Goal: Transaction & Acquisition: Purchase product/service

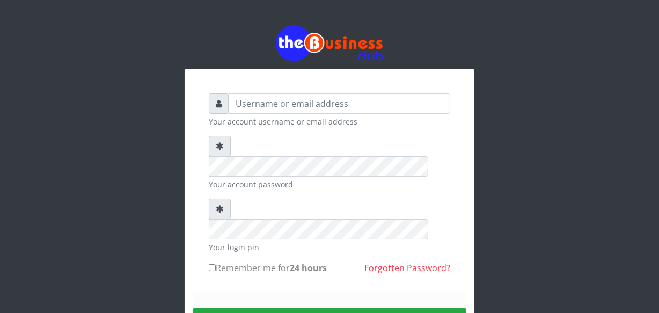
click at [241, 107] on input "text" at bounding box center [338, 103] width 221 height 20
type input "jossy"
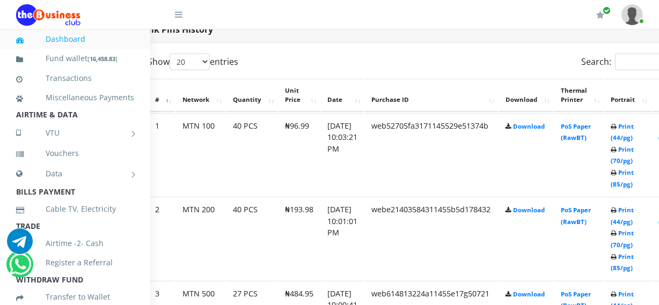
scroll to position [565, 39]
click at [632, 159] on link "Print (70/pg)" at bounding box center [620, 155] width 23 height 20
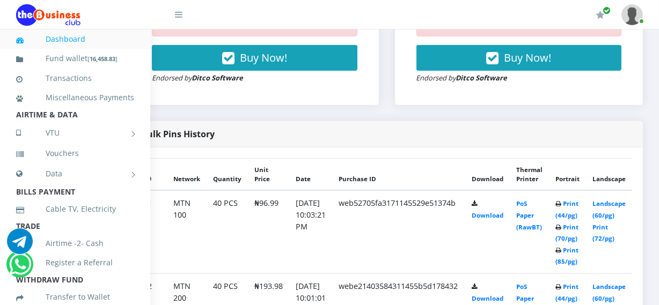
scroll to position [553, 39]
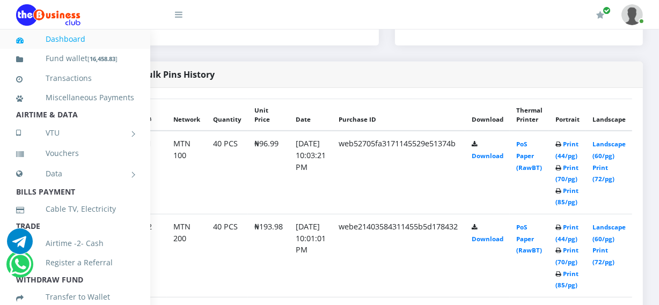
click at [632, 214] on td "Landscape (60/pg) Print (72/pg)" at bounding box center [609, 172] width 46 height 83
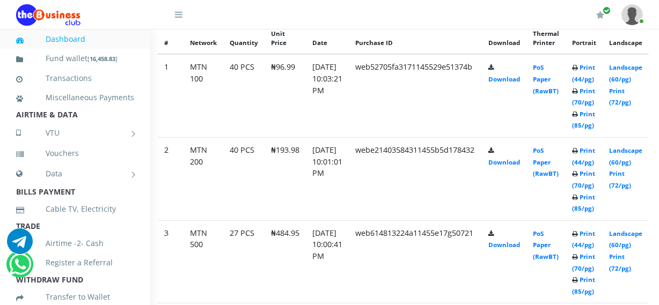
scroll to position [632, 19]
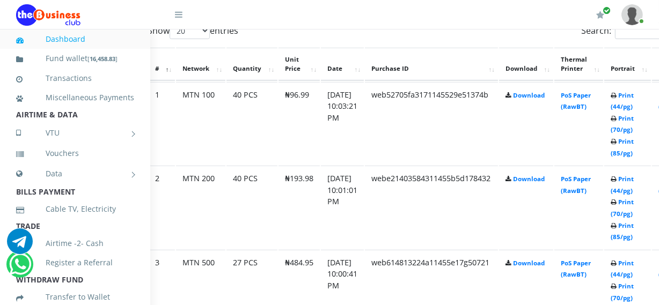
scroll to position [596, 39]
click at [632, 215] on link "Print (70/pg)" at bounding box center [620, 208] width 23 height 20
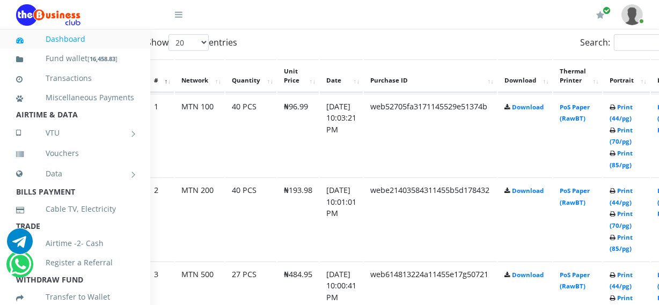
scroll to position [596, 39]
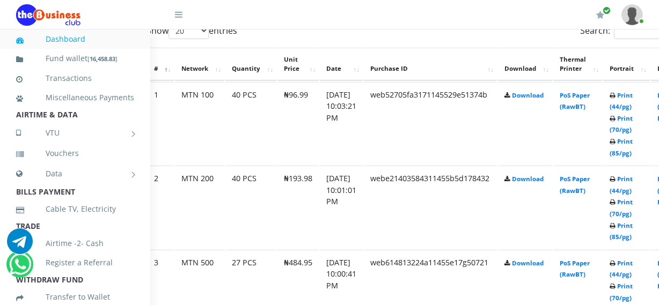
click at [615, 122] on icon at bounding box center [612, 119] width 6 height 6
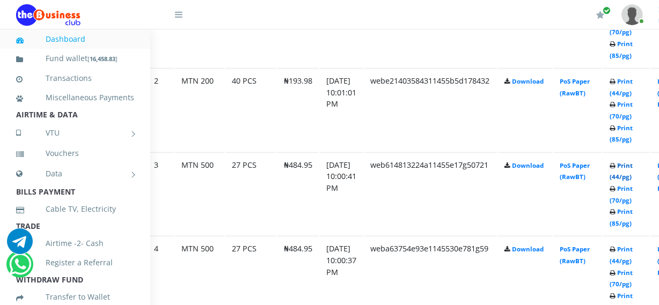
scroll to position [0, 0]
click at [631, 180] on link "Print (44/pg)" at bounding box center [620, 171] width 23 height 20
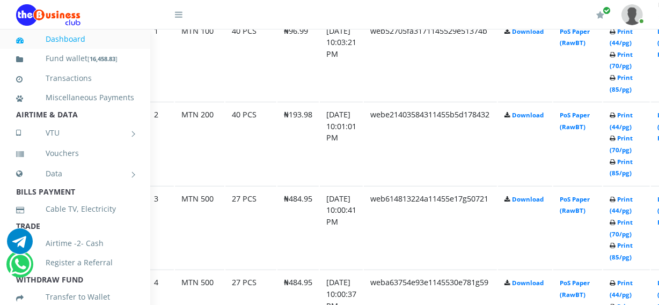
scroll to position [694, 39]
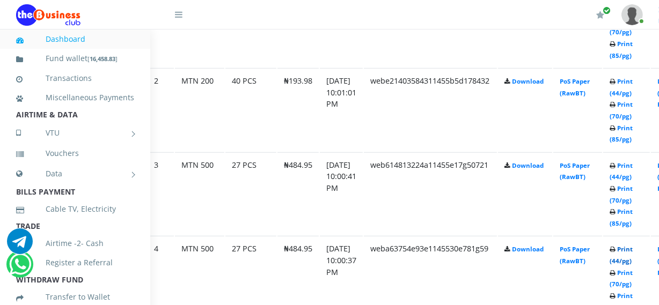
click at [632, 263] on link "Print (44/pg)" at bounding box center [620, 255] width 23 height 20
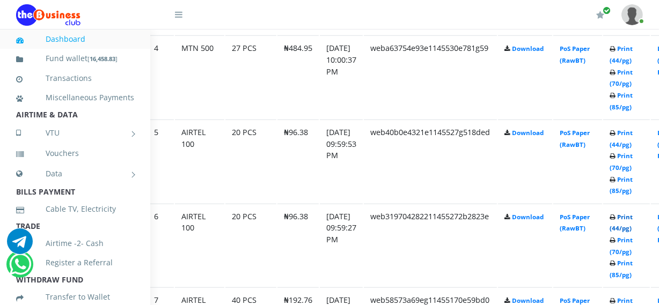
scroll to position [914, 39]
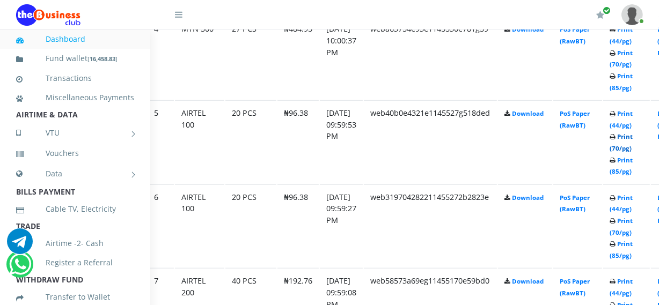
click at [632, 145] on link "Print (70/pg)" at bounding box center [620, 142] width 23 height 20
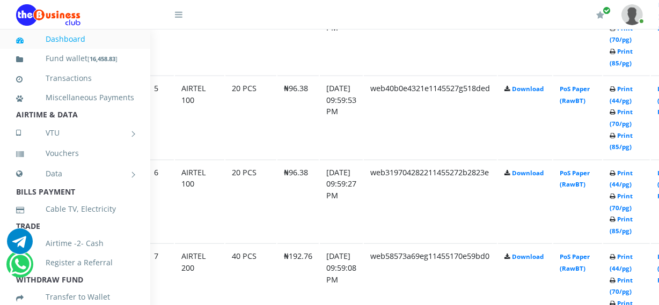
scroll to position [914, 39]
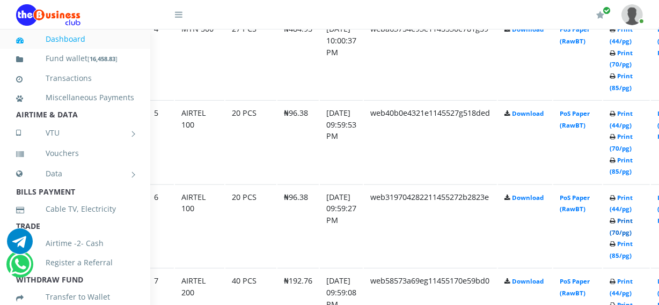
click at [632, 230] on link "Print (70/pg)" at bounding box center [620, 227] width 23 height 20
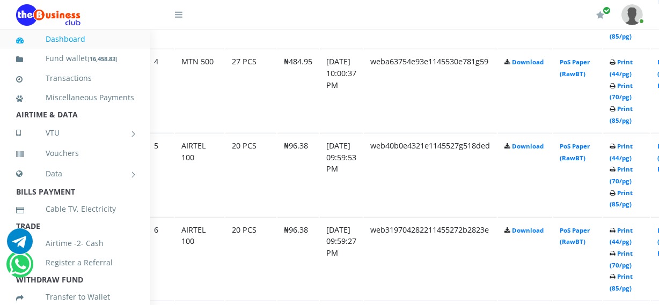
scroll to position [880, 39]
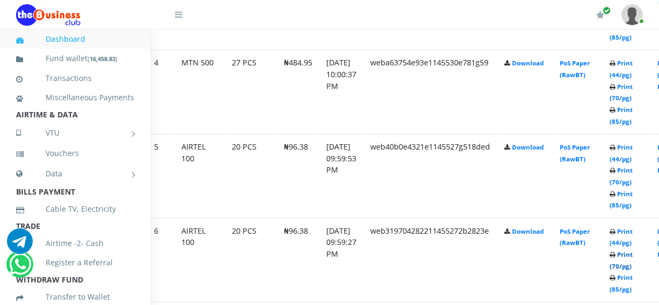
click at [632, 264] on link "Print (70/pg)" at bounding box center [620, 260] width 23 height 20
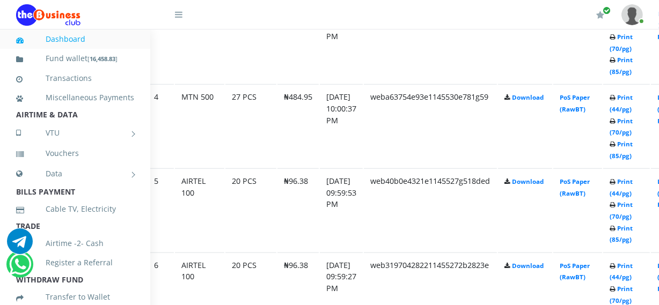
scroll to position [880, 39]
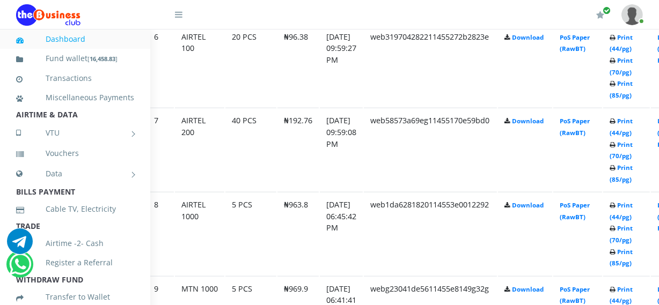
scroll to position [1075, 39]
click at [163, 0] on link at bounding box center [171, 10] width 21 height 21
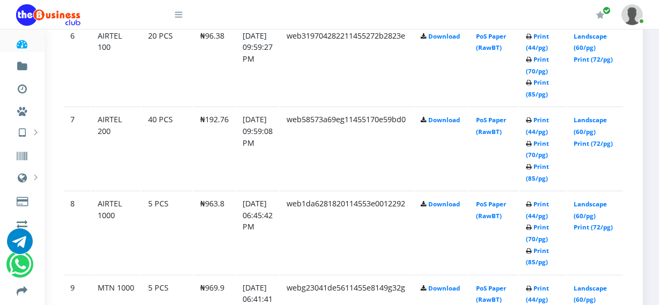
scroll to position [1075, 31]
click at [547, 56] on link "Print (70/pg)" at bounding box center [537, 65] width 23 height 20
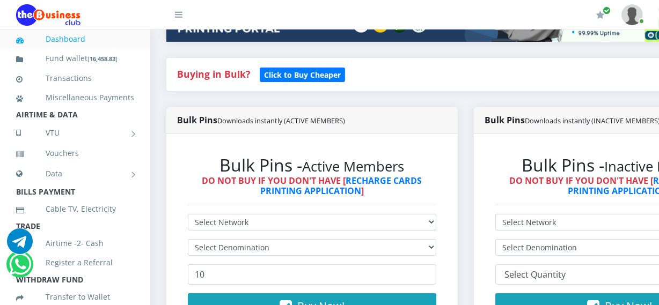
scroll to position [215, 0]
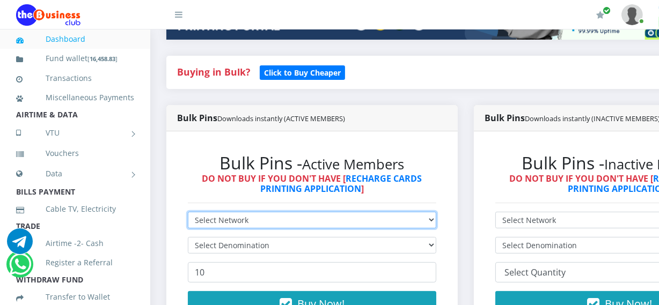
click at [308, 220] on select "Select Network MTN Globacom 9Mobile Airtel" at bounding box center [312, 220] width 248 height 17
select select "Airtel"
click at [188, 213] on select "Select Network MTN Globacom 9Mobile Airtel" at bounding box center [312, 220] width 248 height 17
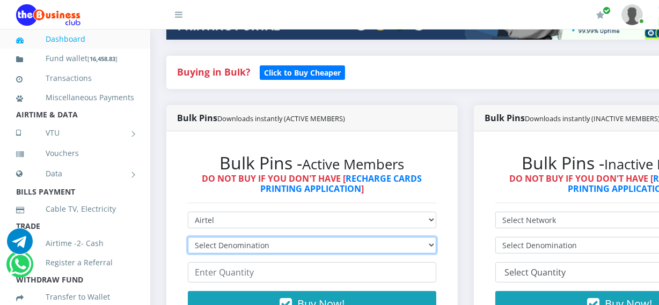
click at [300, 248] on select "Select Denomination Airtel NGN100 - ₦96.38 Airtel NGN200 - ₦192.76 Airtel NGN50…" at bounding box center [312, 245] width 248 height 17
select select "481.9-500"
click at [188, 239] on select "Select Denomination Airtel NGN100 - ₦96.38 Airtel NGN200 - ₦192.76 Airtel NGN50…" at bounding box center [312, 245] width 248 height 17
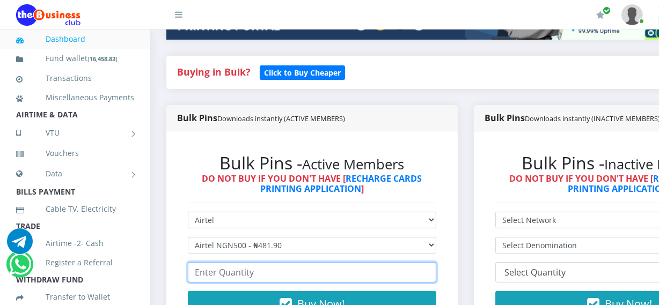
click at [287, 275] on input "number" at bounding box center [312, 272] width 248 height 20
click at [311, 276] on input "30" at bounding box center [312, 272] width 248 height 20
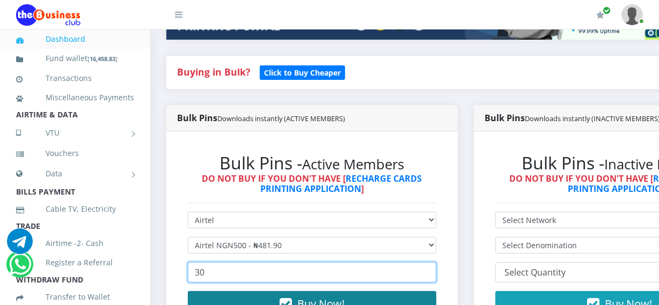
type input "30"
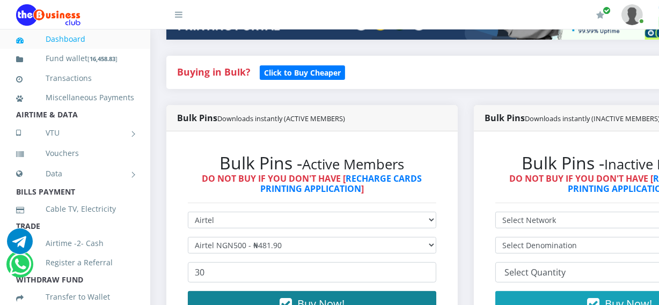
click at [338, 297] on button "Buy Now!" at bounding box center [312, 304] width 248 height 26
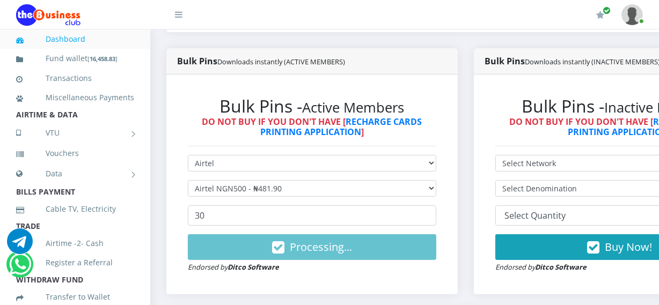
scroll to position [273, 0]
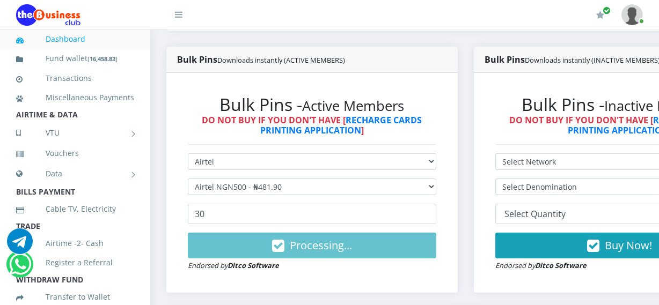
click at [339, 297] on div "Bulk Pins Downloads instantly (ACTIVE MEMBERS) Bulk Pins - Active Members DO NO…" at bounding box center [311, 178] width 307 height 262
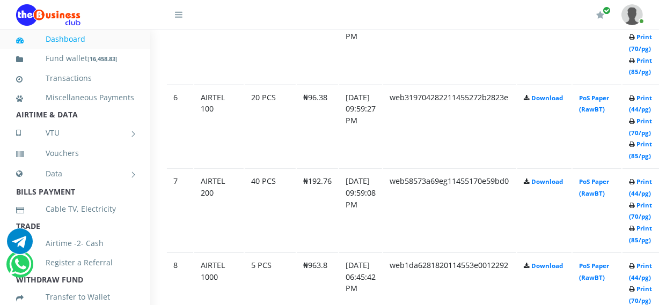
scroll to position [1014, 39]
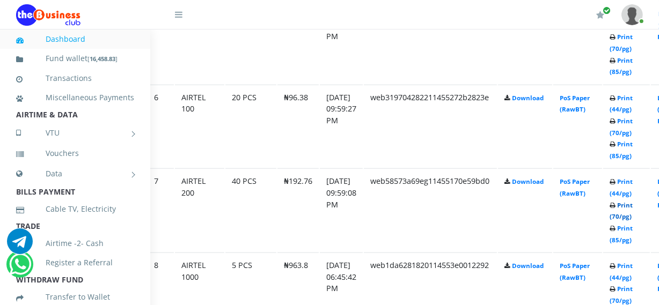
click at [632, 216] on link "Print (70/pg)" at bounding box center [620, 211] width 23 height 20
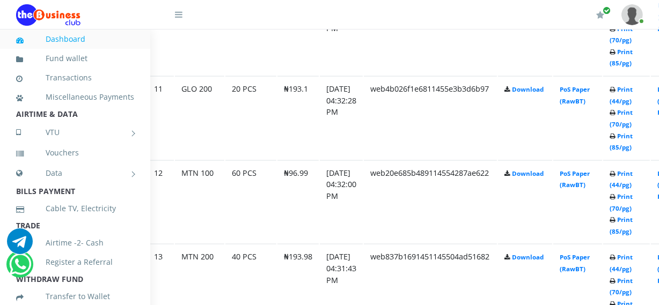
scroll to position [1432, 39]
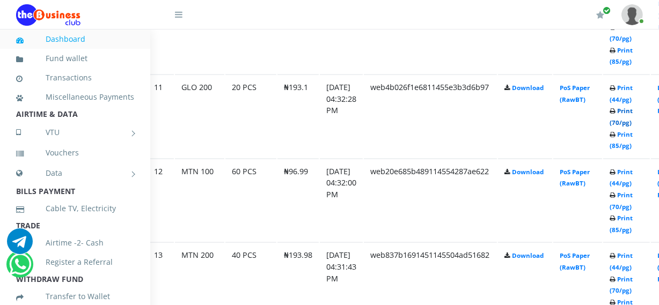
click at [632, 121] on link "Print (70/pg)" at bounding box center [620, 117] width 23 height 20
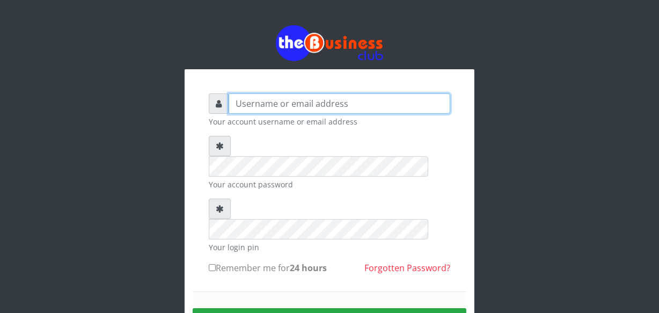
click at [241, 110] on input "text" at bounding box center [338, 103] width 221 height 20
type input "jossy"
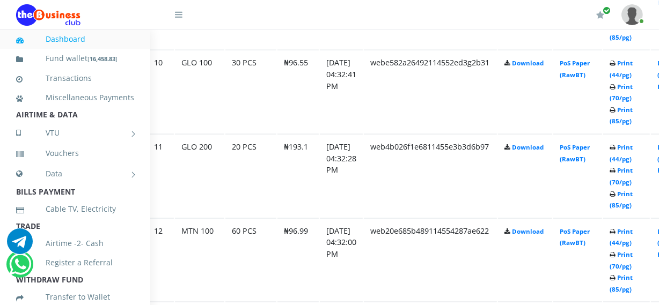
scroll to position [1404, 39]
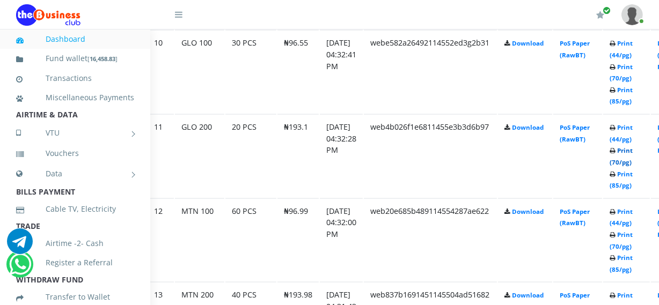
click at [632, 161] on link "Print (70/pg)" at bounding box center [620, 156] width 23 height 20
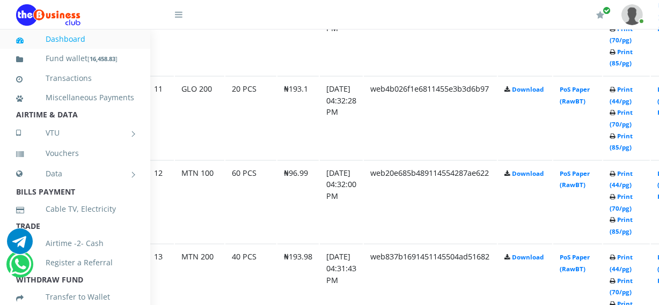
scroll to position [1443, 39]
click at [632, 206] on link "Print (70/pg)" at bounding box center [620, 202] width 23 height 20
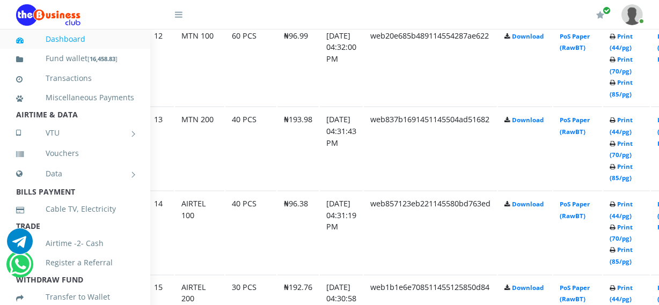
scroll to position [1599, 39]
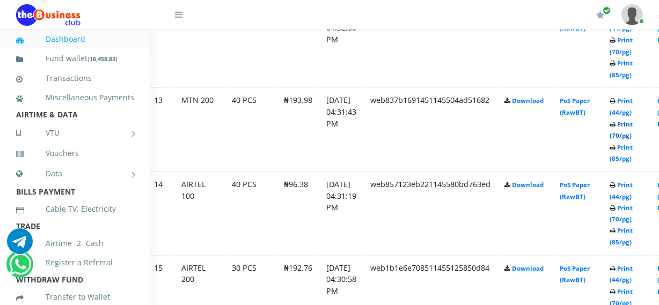
click at [632, 132] on link "Print (70/pg)" at bounding box center [620, 130] width 23 height 20
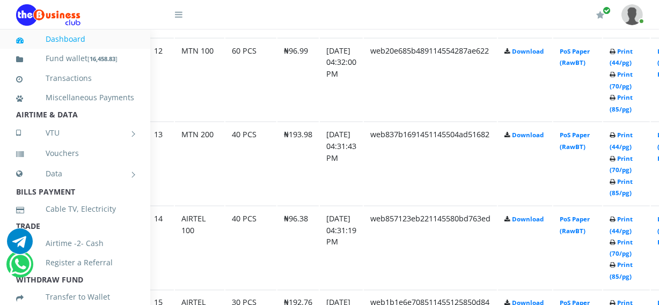
scroll to position [1599, 39]
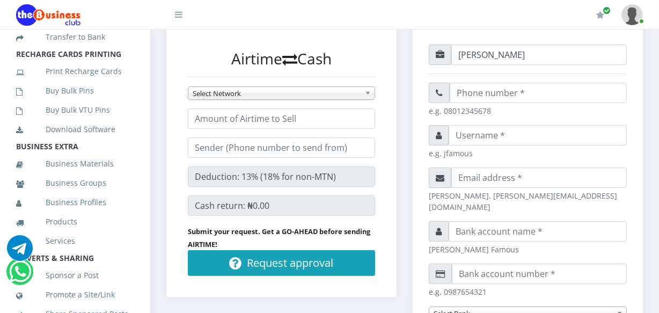
scroll to position [264, 0]
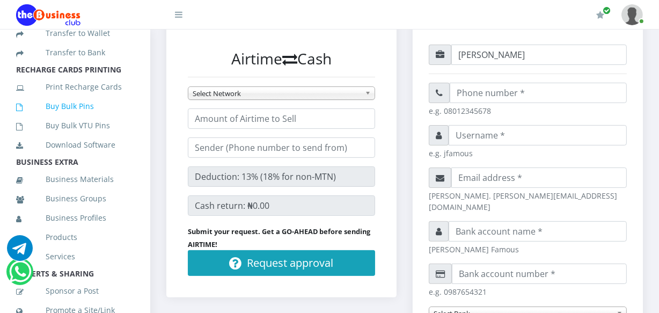
click at [71, 118] on link "Buy Bulk Pins" at bounding box center [75, 106] width 118 height 25
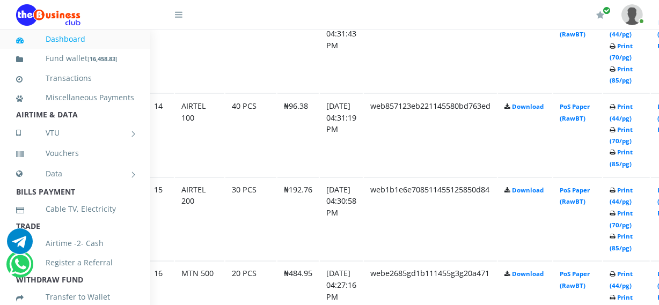
scroll to position [1696, 39]
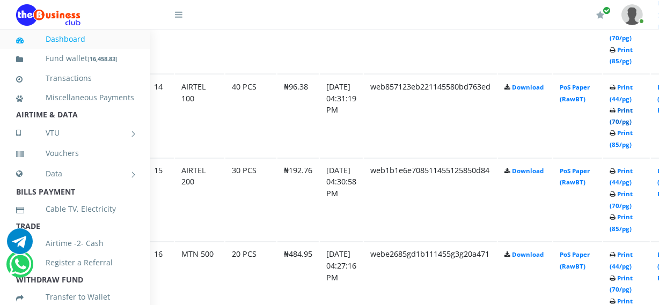
click at [632, 117] on link "Print (70/pg)" at bounding box center [620, 116] width 23 height 20
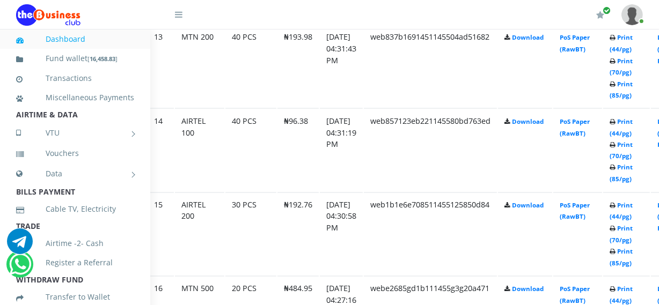
scroll to position [1696, 39]
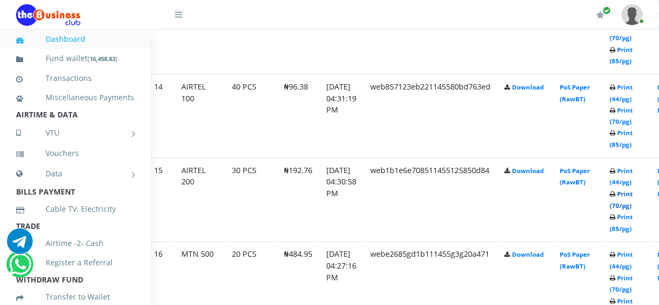
click at [632, 202] on link "Print (70/pg)" at bounding box center [620, 200] width 23 height 20
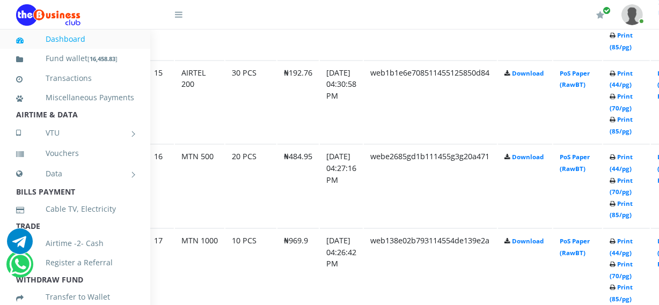
scroll to position [1813, 39]
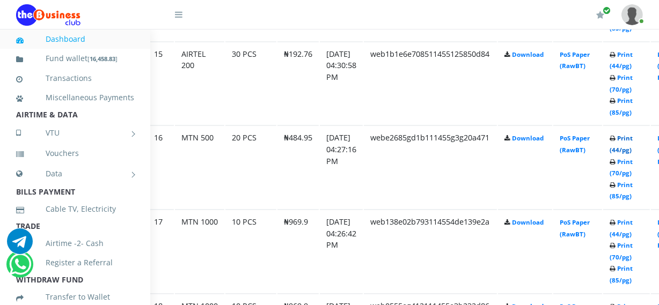
click at [632, 150] on link "Print (44/pg)" at bounding box center [620, 144] width 23 height 20
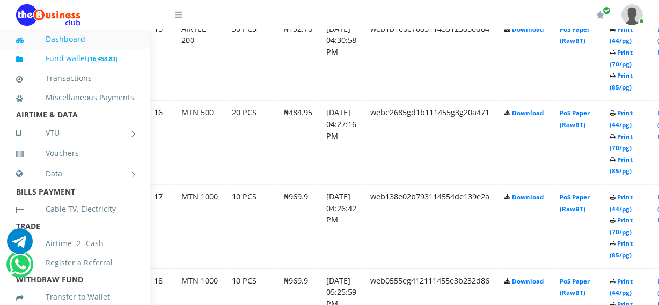
scroll to position [1813, 39]
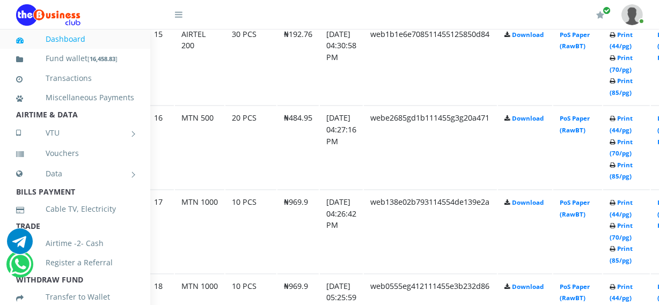
scroll to position [1852, 39]
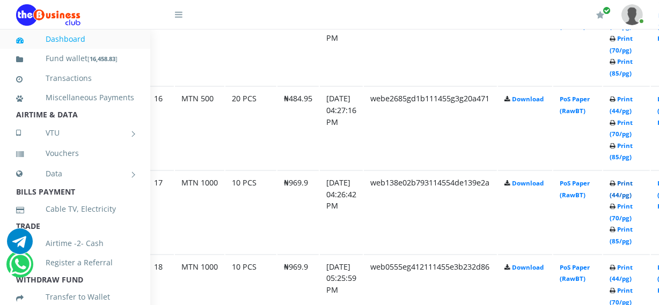
click at [632, 189] on link "Print (44/pg)" at bounding box center [620, 189] width 23 height 20
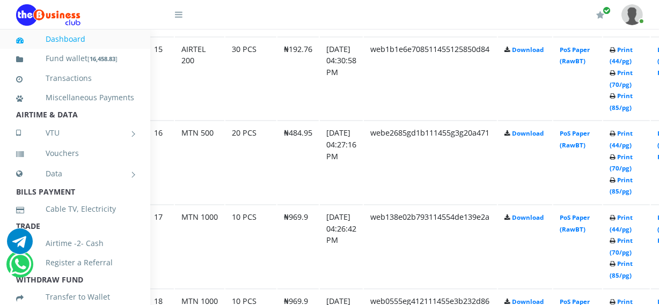
scroll to position [1852, 39]
